Goal: Check status: Check status

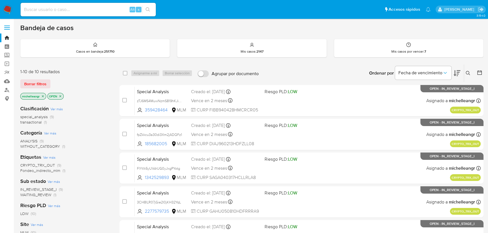
click at [66, 9] on input at bounding box center [88, 9] width 135 height 7
paste input "6WVopVf6dOdz8AYQRVMaRzUn"
type input "6WVopVf6dOdz8AYQRVMaRzUn"
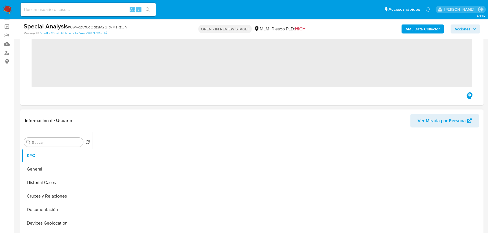
scroll to position [77, 0]
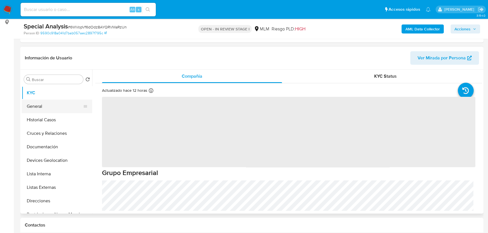
click at [51, 107] on button "General" at bounding box center [55, 107] width 66 height 14
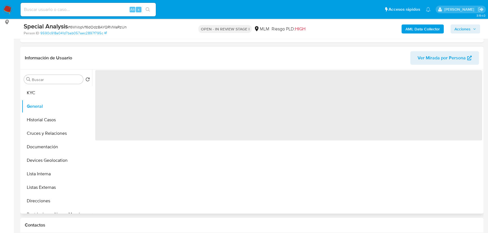
select select "10"
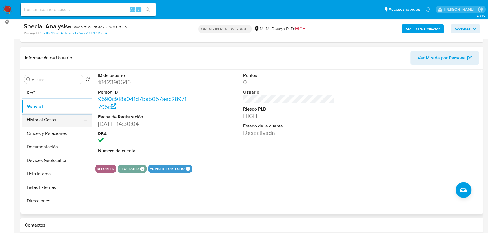
click at [56, 121] on button "Historial Casos" at bounding box center [55, 120] width 66 height 14
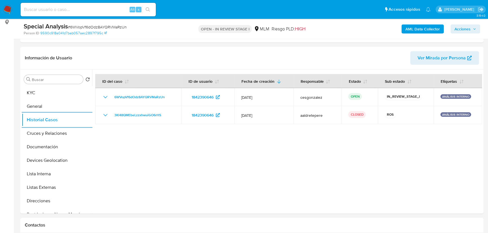
drag, startPoint x: 63, startPoint y: 7, endPoint x: 49, endPoint y: -3, distance: 17.4
paste input "1953424051"
type input "1953424051"
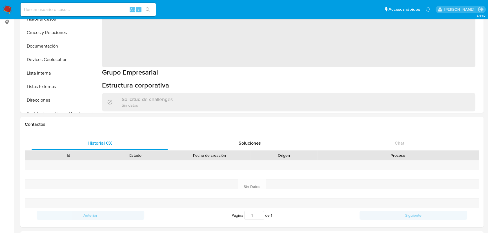
select select "10"
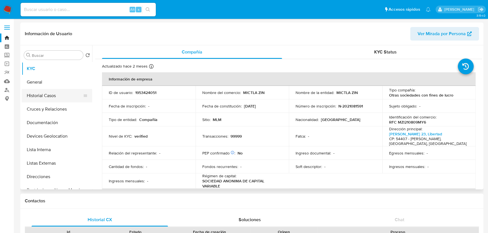
click at [45, 92] on button "Historial Casos" at bounding box center [55, 96] width 66 height 14
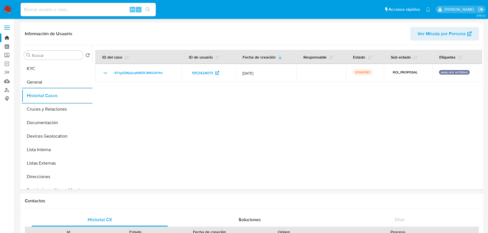
click at [83, 11] on input at bounding box center [88, 9] width 135 height 7
paste input "1953417893"
type input "1953417893"
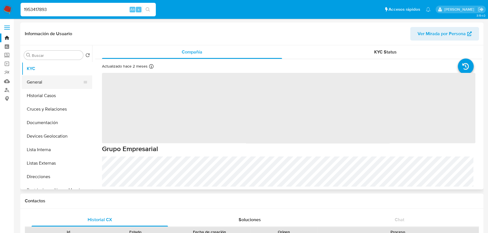
click at [52, 88] on button "General" at bounding box center [55, 82] width 66 height 14
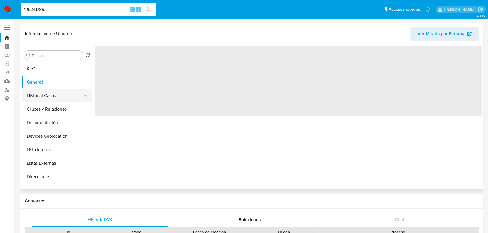
click at [51, 92] on button "Historial Casos" at bounding box center [55, 96] width 66 height 14
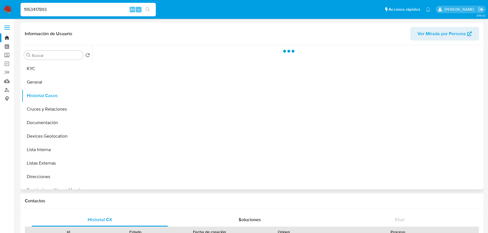
select select "10"
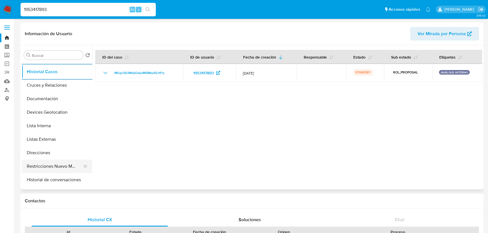
scroll to position [51, 0]
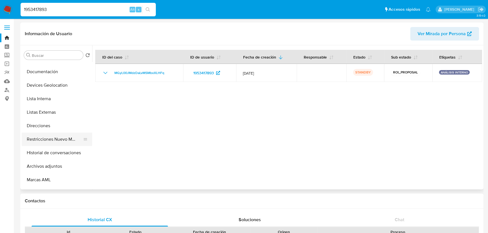
click at [64, 141] on button "Restricciones Nuevo Mundo" at bounding box center [55, 140] width 66 height 14
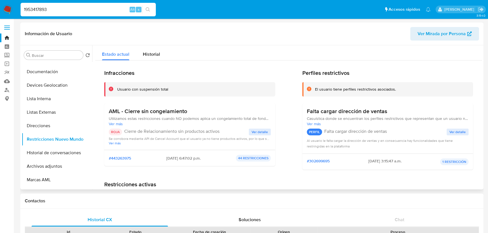
click at [217, 158] on div "#443263975 [DATE] 6:47:02 p.m. 44 RESTRICCIONES" at bounding box center [189, 158] width 171 height 16
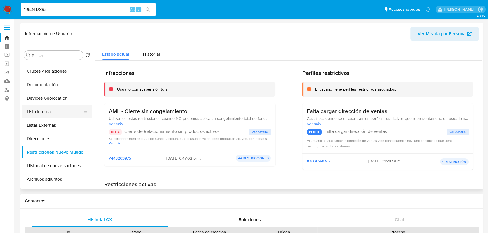
scroll to position [25, 0]
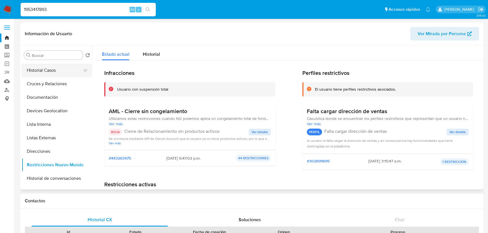
click at [44, 71] on button "Historial Casos" at bounding box center [55, 71] width 66 height 14
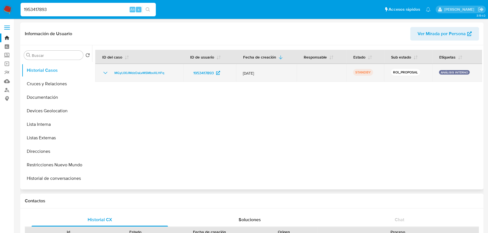
click at [106, 73] on icon "Mostrar/Ocultar" at bounding box center [105, 73] width 7 height 7
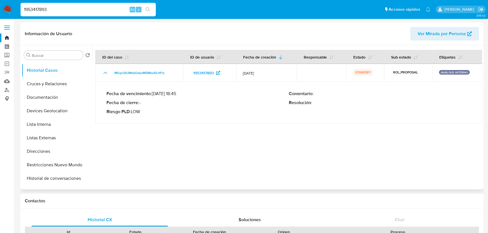
drag, startPoint x: 151, startPoint y: 93, endPoint x: 190, endPoint y: 93, distance: 38.3
click at [190, 93] on p "Fecha de vencimiento : [DATE] 18:45" at bounding box center [197, 94] width 182 height 6
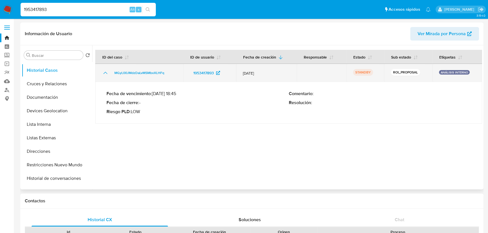
drag, startPoint x: 250, startPoint y: 73, endPoint x: 254, endPoint y: 72, distance: 4.8
click at [250, 73] on span "[DATE]" at bounding box center [266, 73] width 47 height 5
